Goal: Check status: Check status

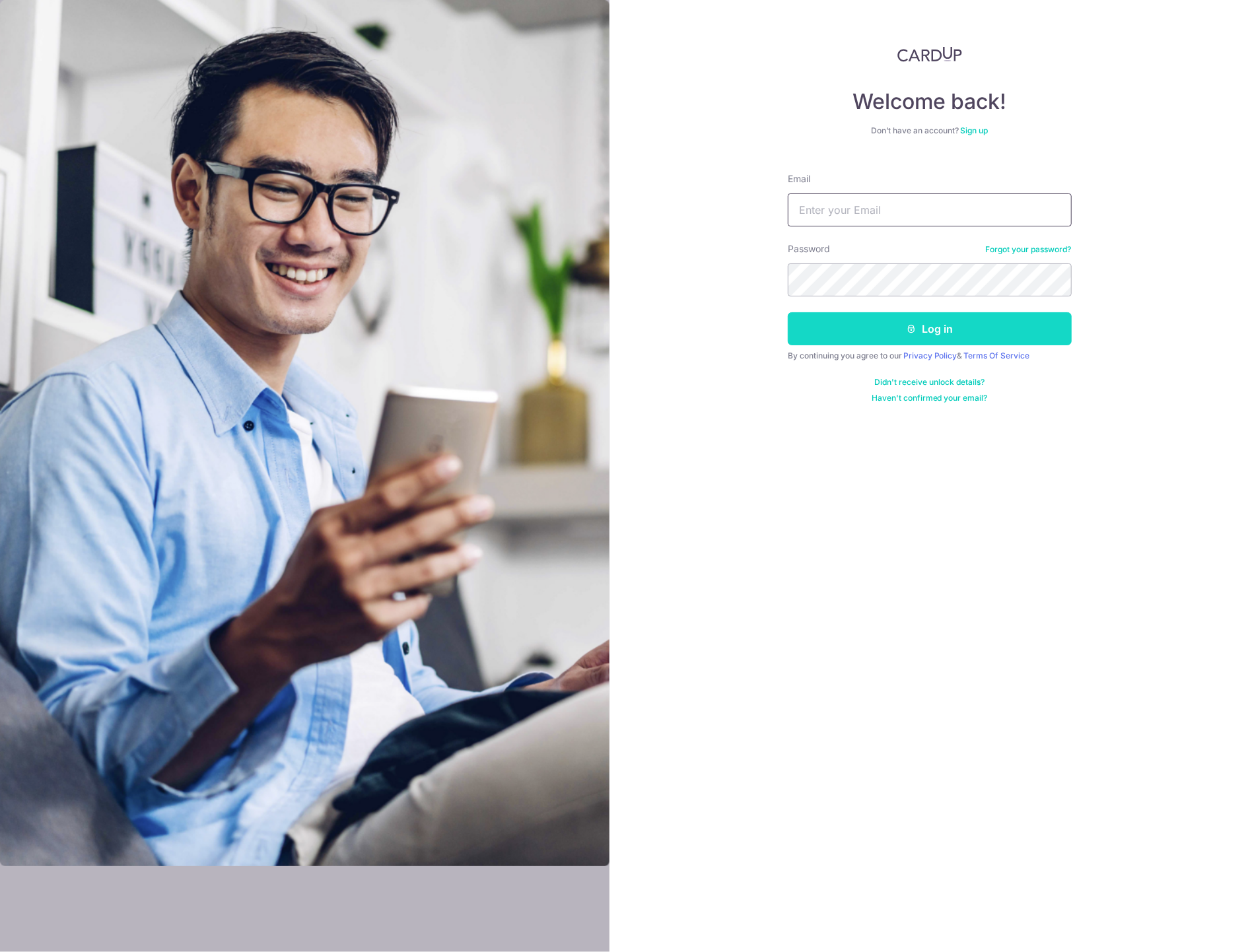
type input "[PERSON_NAME][EMAIL_ADDRESS][DOMAIN_NAME]"
click at [907, 328] on icon "submit" at bounding box center [910, 328] width 11 height 11
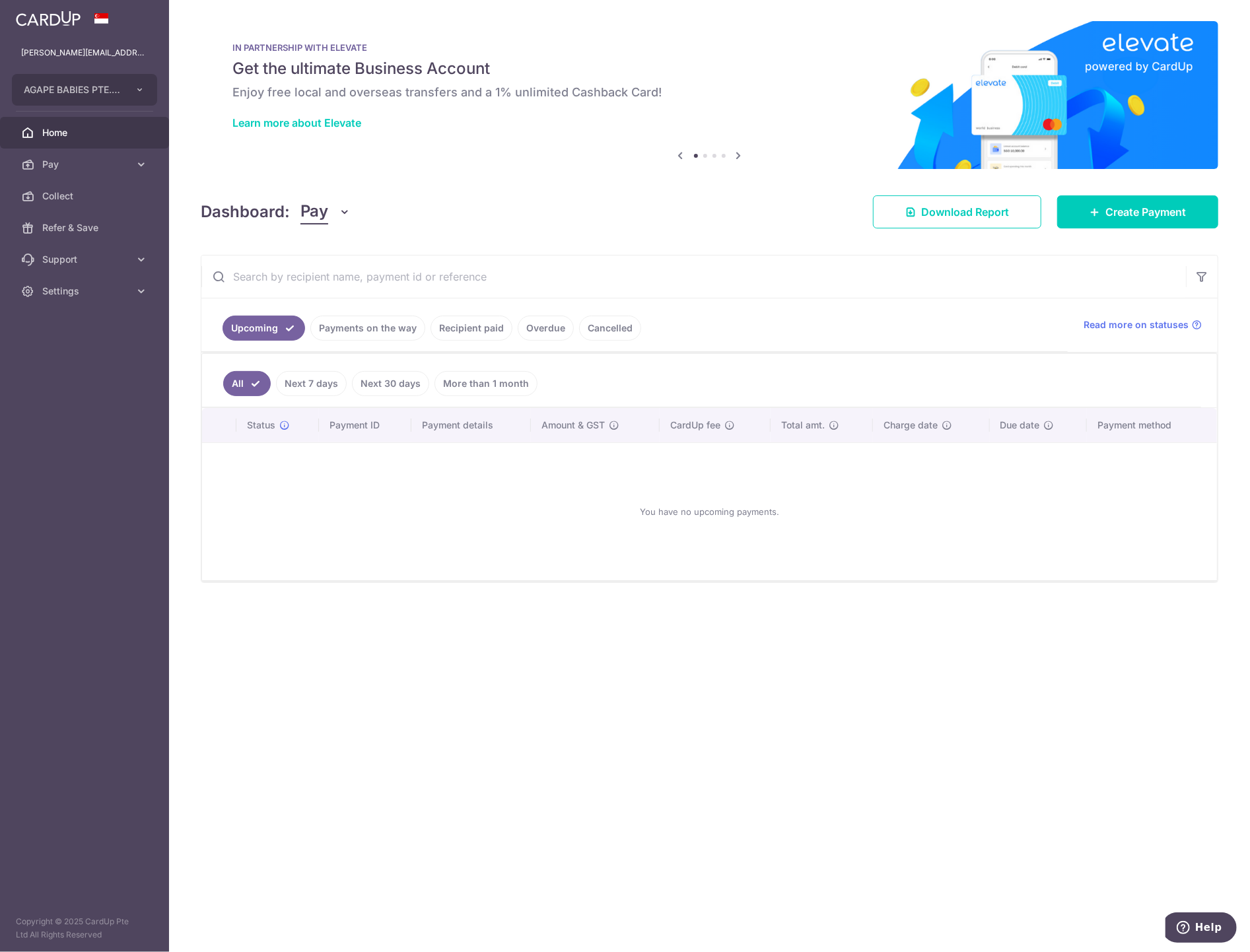
click at [456, 336] on link "Recipient paid" at bounding box center [471, 328] width 82 height 25
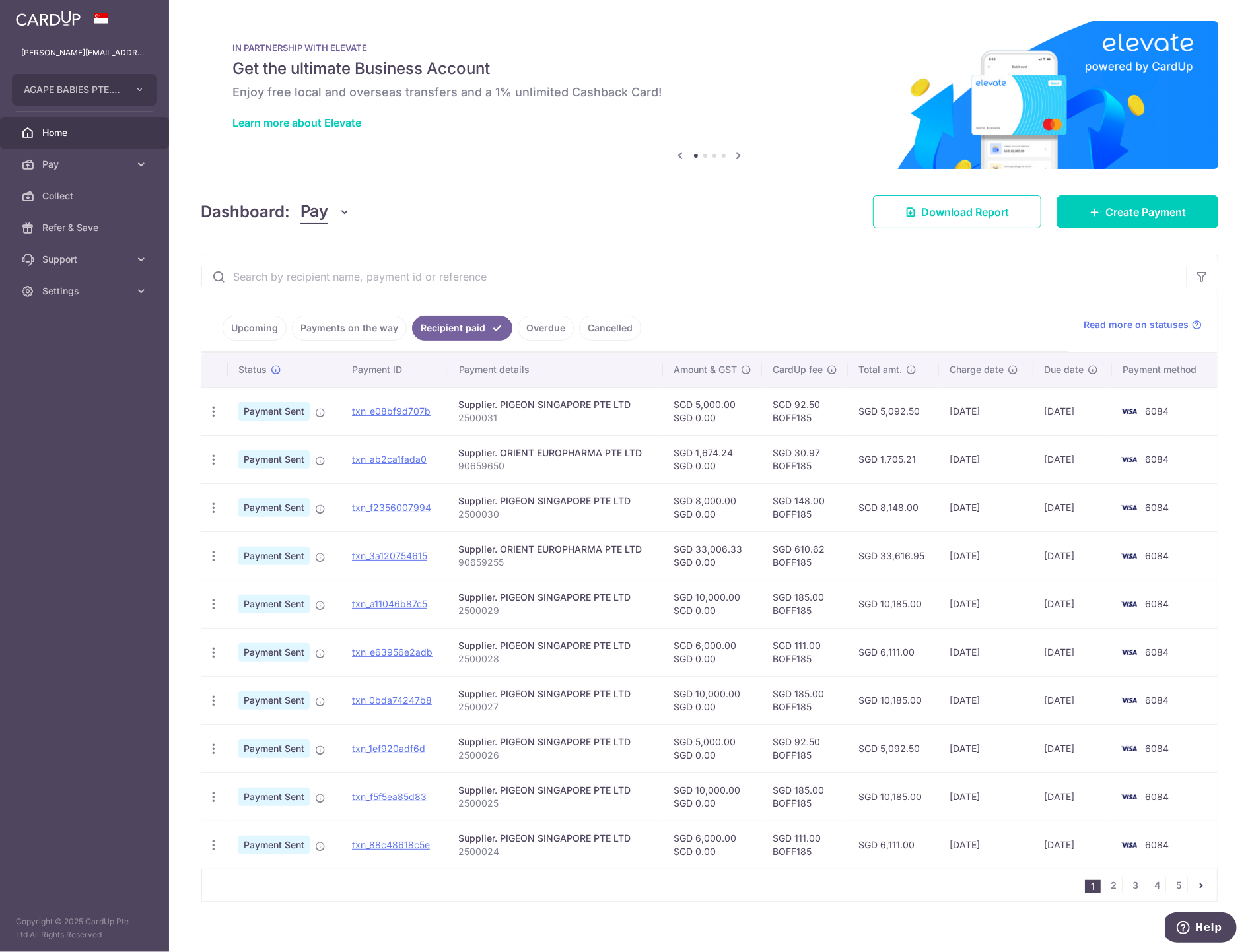
click at [332, 326] on link "Payments on the way" at bounding box center [349, 328] width 115 height 25
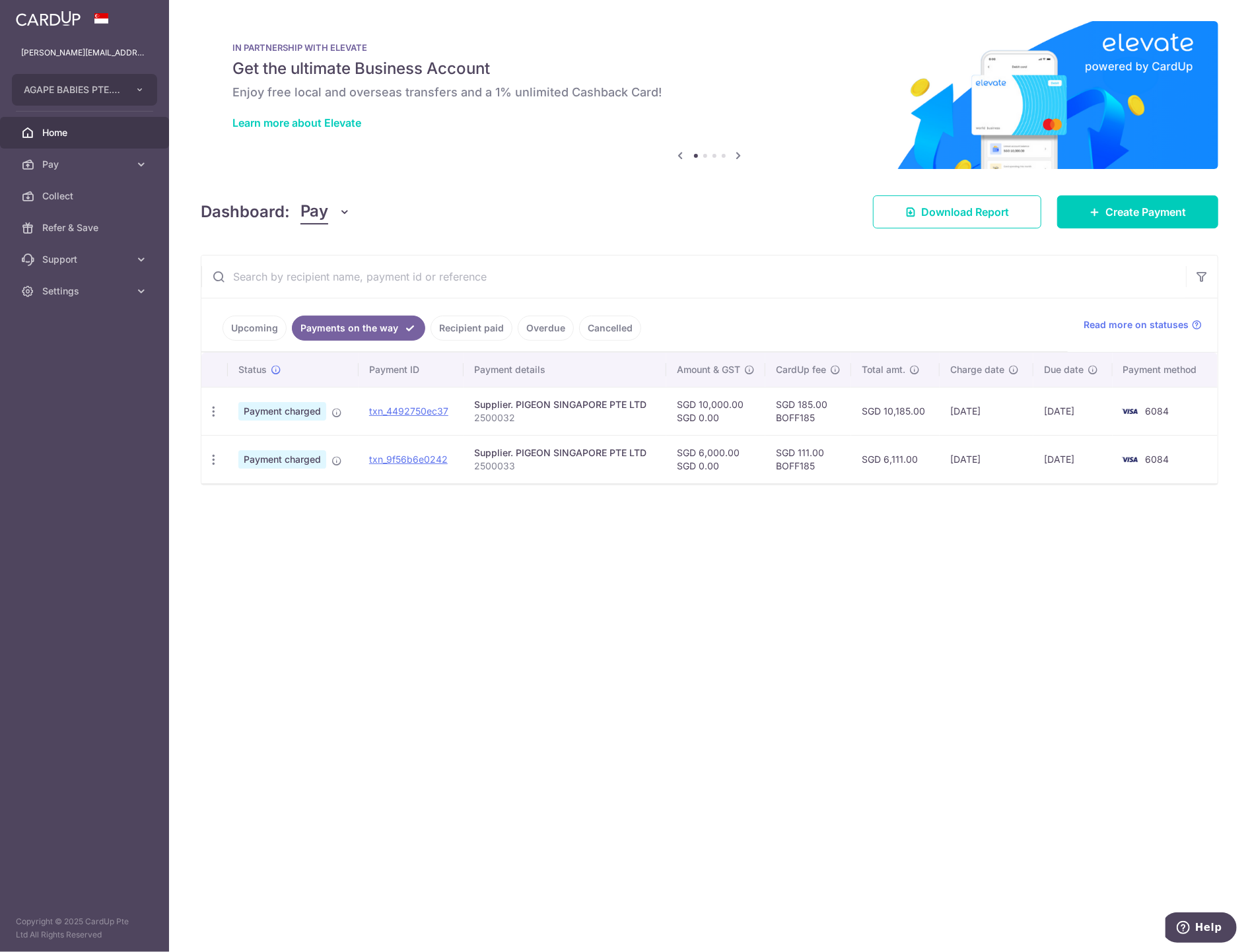
click at [458, 326] on link "Recipient paid" at bounding box center [471, 328] width 82 height 25
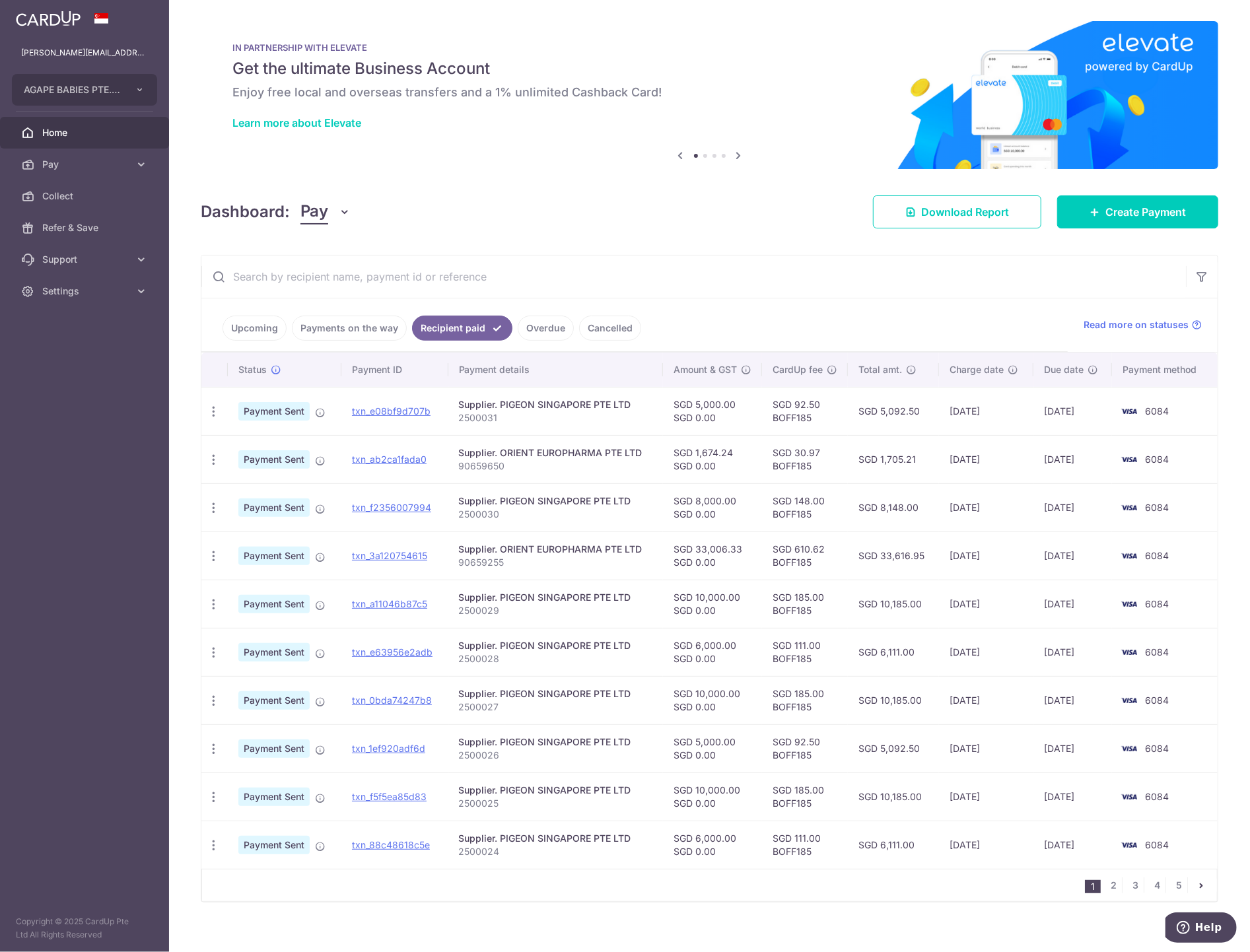
click at [355, 323] on link "Payments on the way" at bounding box center [349, 328] width 115 height 25
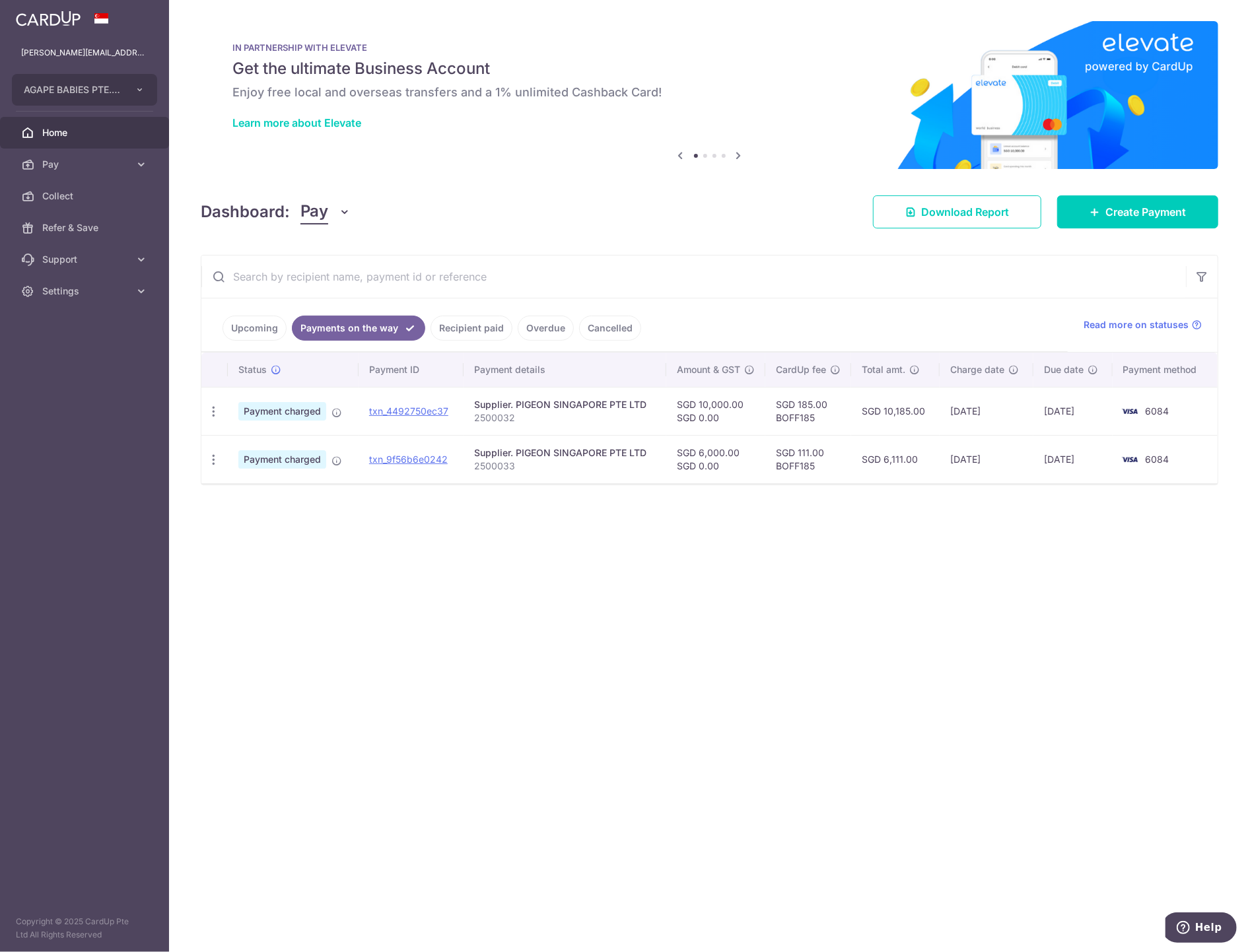
click at [473, 330] on link "Recipient paid" at bounding box center [471, 328] width 82 height 25
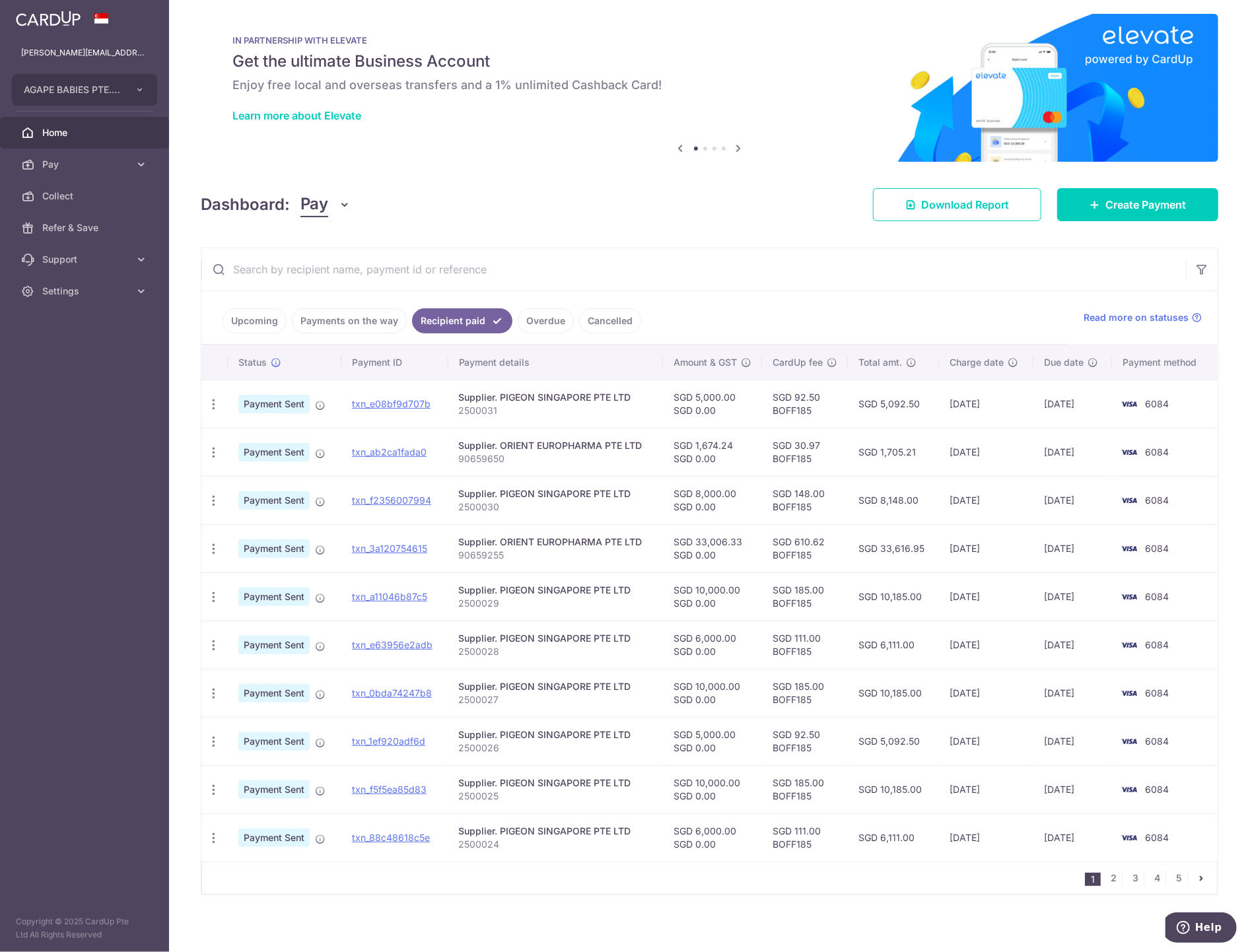
scroll to position [8, 0]
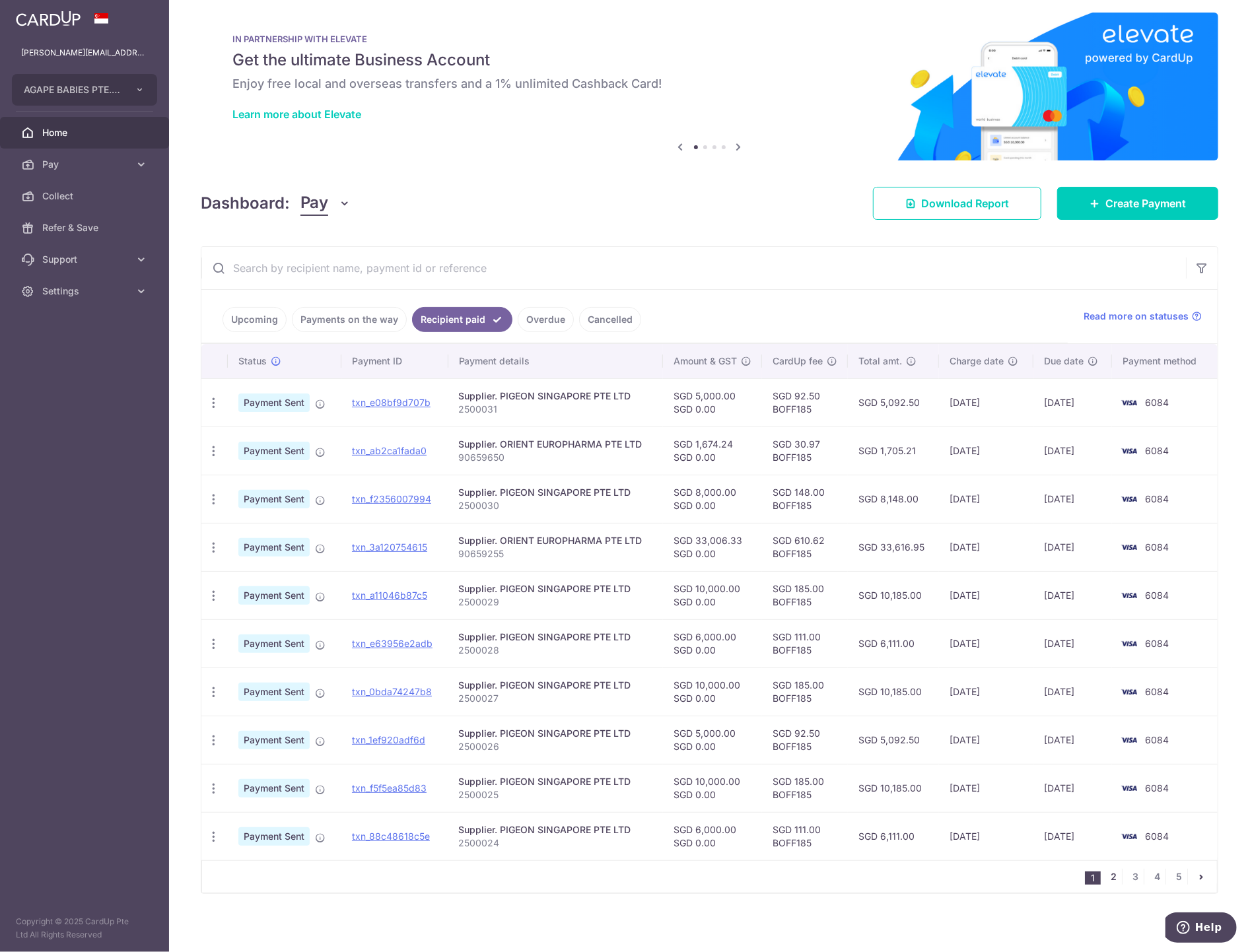
click at [1106, 872] on link "2" at bounding box center [1113, 877] width 16 height 16
